Goal: Task Accomplishment & Management: Use online tool/utility

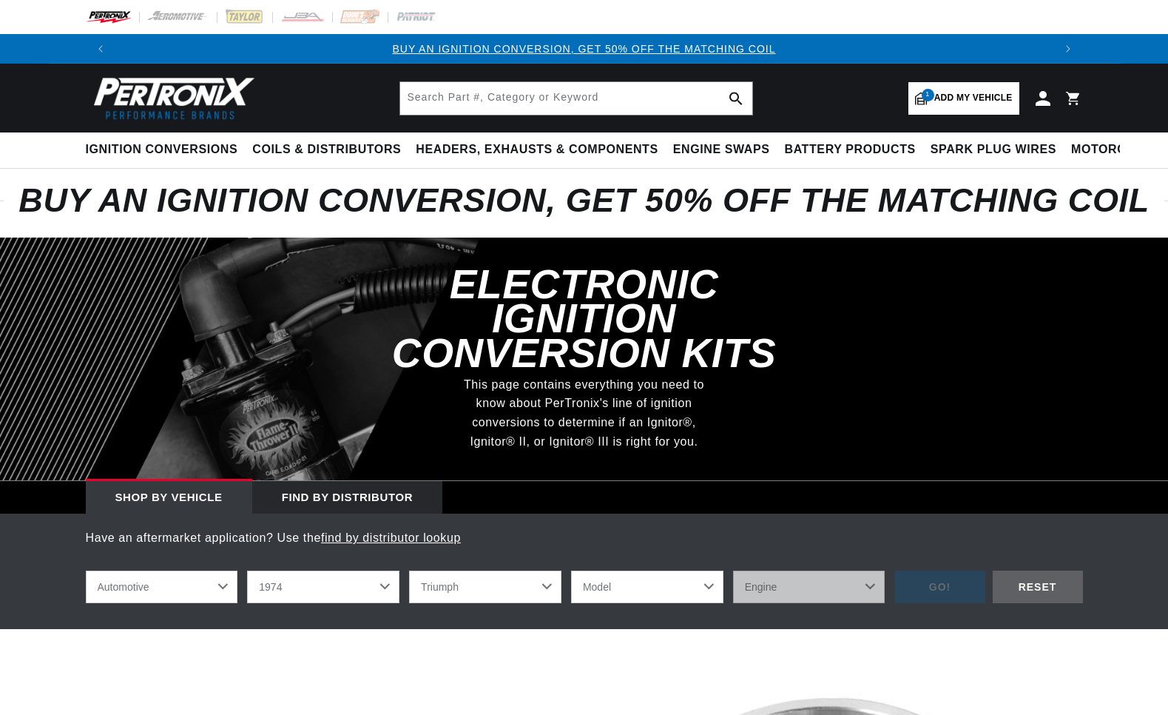
select select "1974"
select select "Triumph"
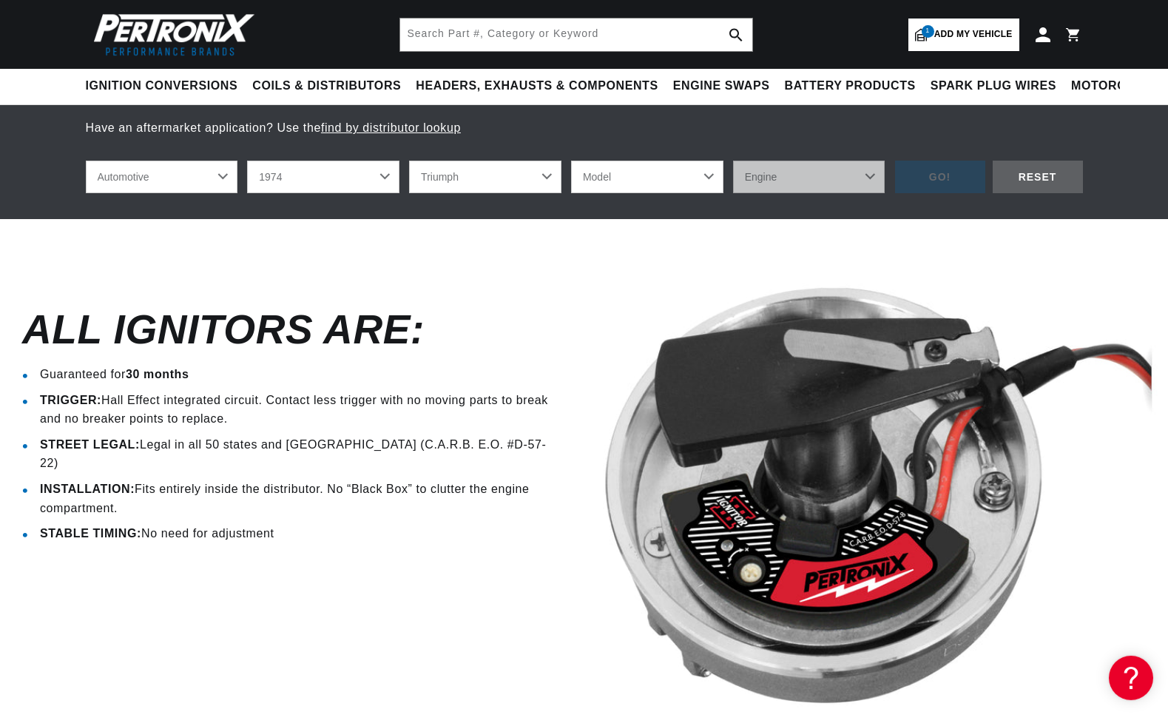
click at [571, 161] on select "Model Spitfire TR6" at bounding box center [647, 177] width 152 height 33
select select "TR6"
click option "TR6" at bounding box center [0, 0] width 0 height 0
select select "TR6"
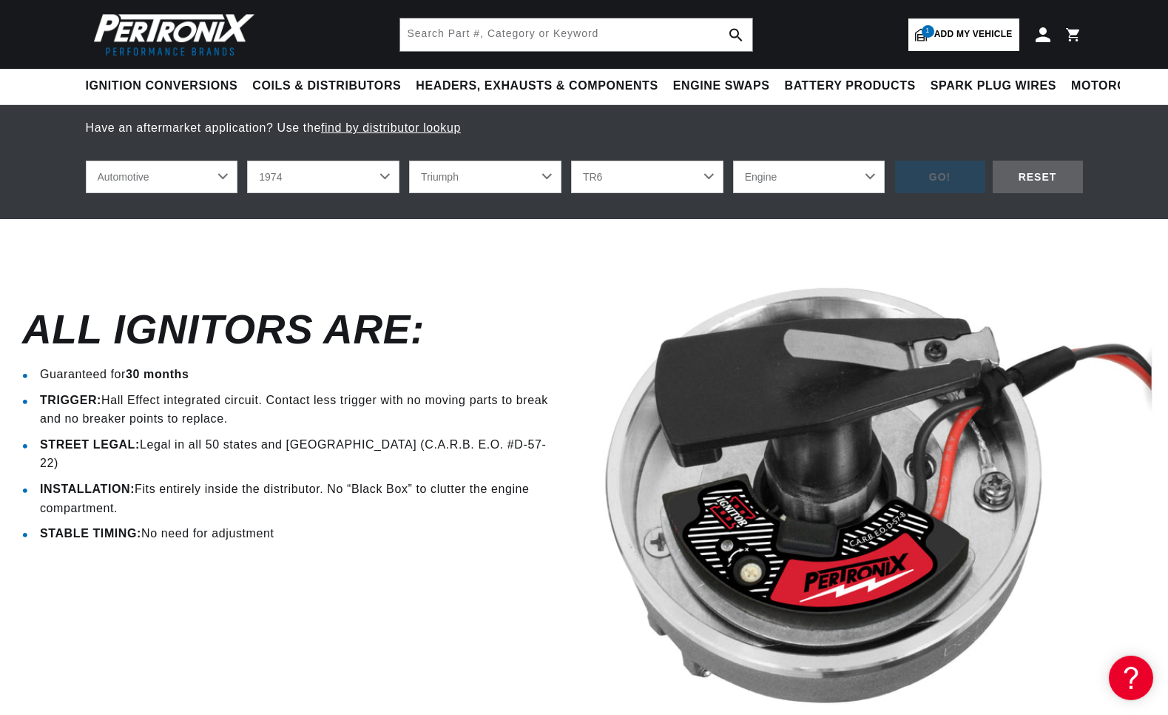
click at [733, 161] on select "Engine 2.5L" at bounding box center [809, 177] width 152 height 33
select select "2.5L"
click option "2.5L" at bounding box center [0, 0] width 0 height 0
select select "2.5L"
click at [943, 161] on div "GO!" at bounding box center [940, 177] width 90 height 33
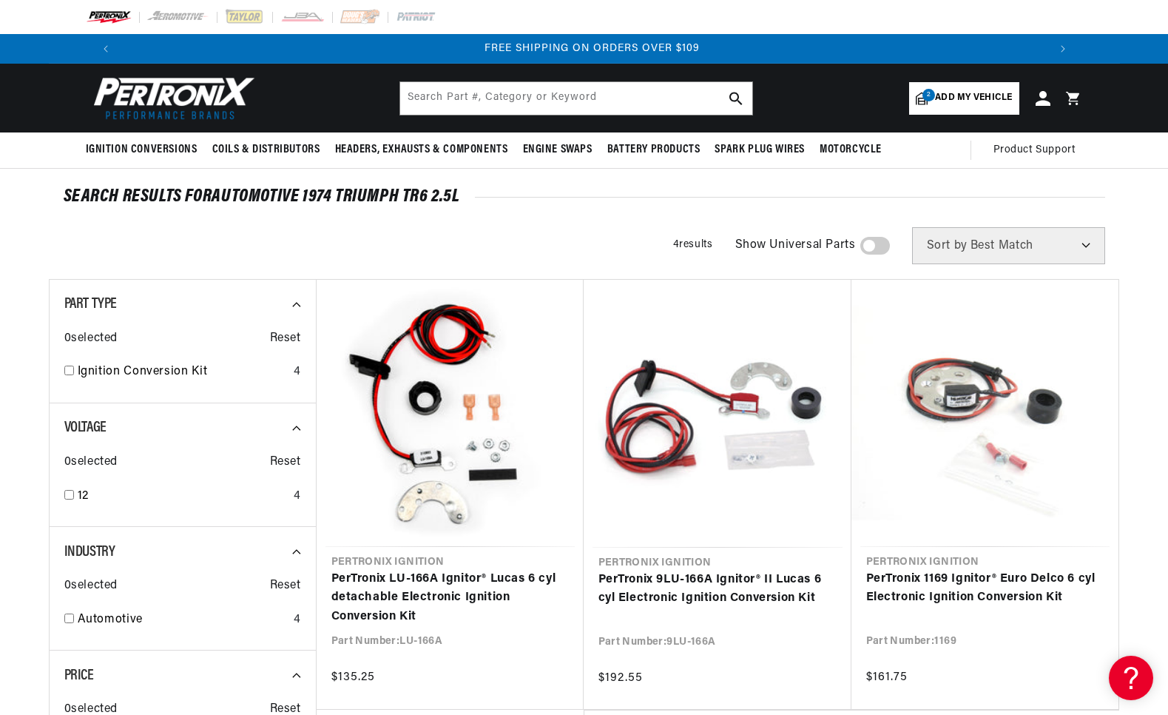
scroll to position [0, 1848]
